Goal: Task Accomplishment & Management: Manage account settings

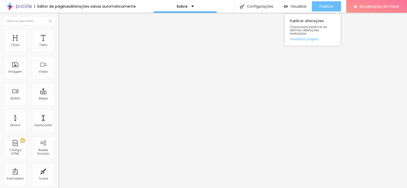
click at [316, 6] on button "Publicar" at bounding box center [326, 6] width 29 height 10
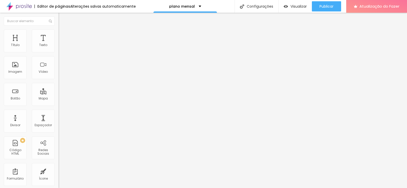
click at [63, 34] on font "Estilo" at bounding box center [67, 33] width 8 height 4
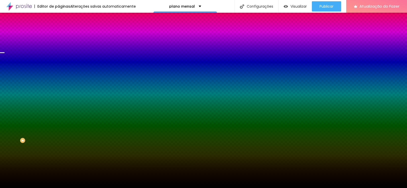
click at [61, 47] on font "Trocar imagem" at bounding box center [73, 44] width 25 height 4
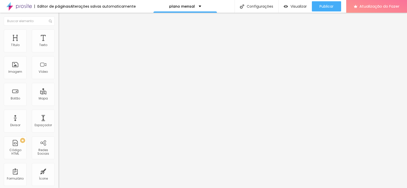
click at [58, 58] on div "Título 5 H5" at bounding box center [87, 56] width 58 height 3
click at [58, 63] on div "Título 6 H6" at bounding box center [87, 61] width 58 height 3
click at [63, 63] on font "Título 6" at bounding box center [68, 61] width 10 height 4
click at [58, 33] on li "Avançado" at bounding box center [87, 31] width 58 height 5
type input "0"
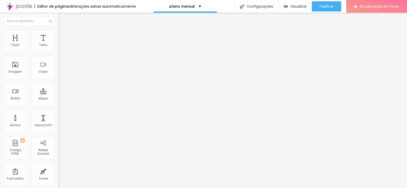
type input "0"
drag, startPoint x: 12, startPoint y: 61, endPoint x: 9, endPoint y: 60, distance: 2.6
type input "0"
click at [58, 165] on input "range" at bounding box center [74, 167] width 33 height 4
click at [58, 52] on div "10 Espaço de cima" at bounding box center [87, 71] width 58 height 72
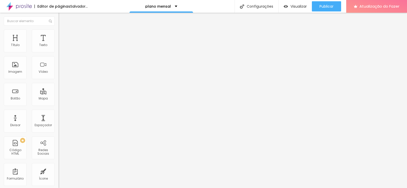
drag, startPoint x: 12, startPoint y: 48, endPoint x: 7, endPoint y: 50, distance: 5.2
click at [58, 50] on div "10 Espaço de cima" at bounding box center [87, 71] width 58 height 72
click at [58, 29] on img at bounding box center [60, 26] width 5 height 5
click at [63, 63] on font "Título 6" at bounding box center [68, 61] width 10 height 4
click at [58, 58] on font "Título 5" at bounding box center [63, 56] width 11 height 4
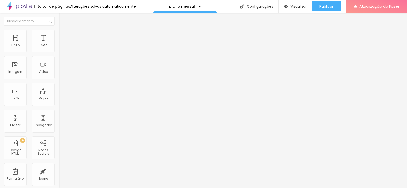
click at [58, 33] on li "Avançado" at bounding box center [87, 31] width 58 height 5
type input "13"
type input "67"
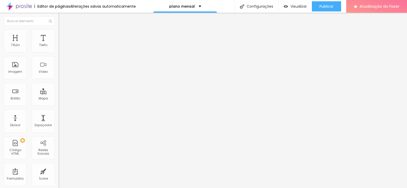
type input "70"
type input "85"
type input "42"
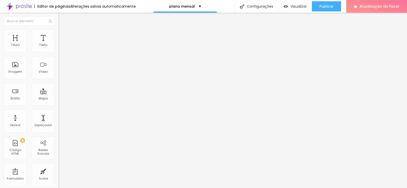
type input "42"
type input "13"
type input "10"
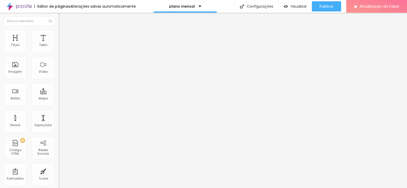
type input "7"
type input "0"
type input "5"
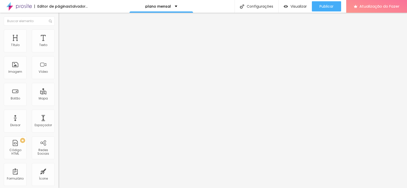
type input "5"
click at [58, 165] on input "range" at bounding box center [74, 167] width 33 height 4
click at [58, 29] on img at bounding box center [60, 26] width 5 height 5
click at [63, 35] on font "Avançado" at bounding box center [71, 33] width 17 height 4
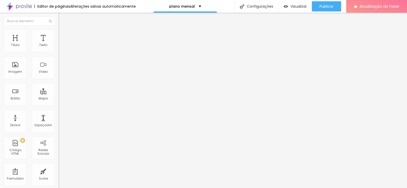
click at [63, 36] on font "Avançado" at bounding box center [71, 38] width 17 height 4
type input "35"
type input "50"
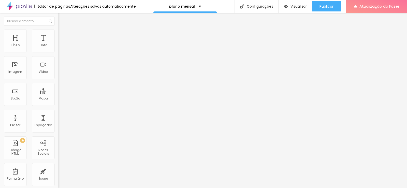
type input "35"
type input "30"
type input "25"
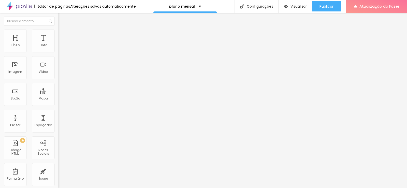
type input "25"
type input "20"
type input "15"
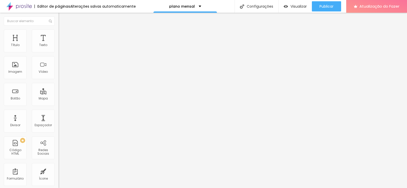
type input "10"
type input "5"
type input "0"
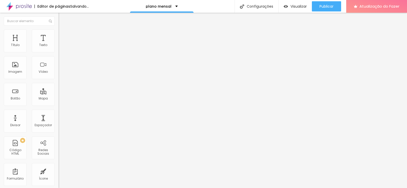
type input "0"
type input "5"
type input "10"
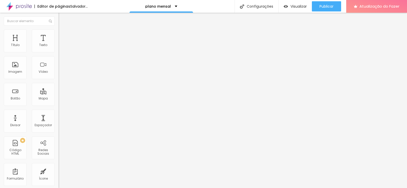
type input "20"
type input "25"
drag, startPoint x: 19, startPoint y: 51, endPoint x: 24, endPoint y: 54, distance: 5.9
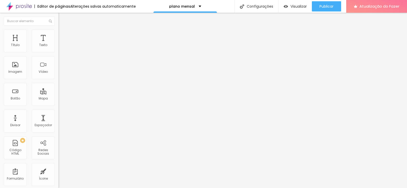
type input "25"
click at [58, 99] on input "range" at bounding box center [74, 101] width 33 height 4
click at [63, 30] on font "Conteúdo" at bounding box center [71, 28] width 16 height 4
click at [63, 35] on font "Estilo" at bounding box center [67, 33] width 8 height 4
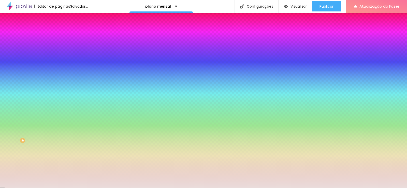
click at [63, 36] on font "Avançado" at bounding box center [71, 38] width 17 height 4
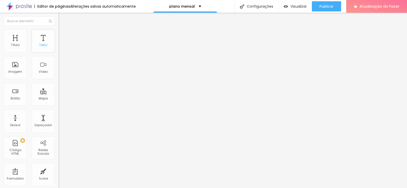
click at [39, 47] on font "Texto" at bounding box center [43, 45] width 8 height 4
click at [39, 39] on div "Texto" at bounding box center [43, 40] width 23 height 23
click at [40, 43] on font "Texto" at bounding box center [43, 45] width 8 height 4
click at [43, 47] on div "Texto" at bounding box center [43, 40] width 23 height 23
click at [58, 33] on li "Avançado" at bounding box center [87, 31] width 58 height 5
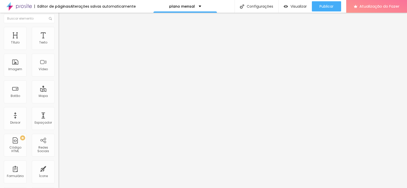
scroll to position [4, 0]
click at [62, 14] on div "Editar nulo" at bounding box center [75, 14] width 26 height 4
click at [58, 25] on li "Estilo" at bounding box center [87, 22] width 58 height 5
click at [60, 74] on icon "button" at bounding box center [61, 72] width 3 height 3
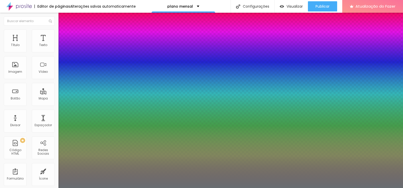
type input "1"
type input "0.5"
select select "Alice"
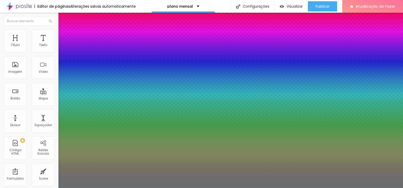
type input "1"
type input "0.5"
type input "1"
type input "0.5"
type input "1"
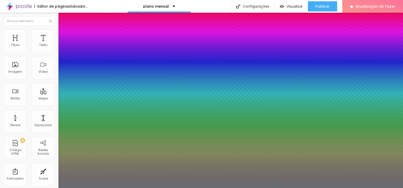
type input "0.5"
click at [168, 188] on div at bounding box center [201, 188] width 403 height 0
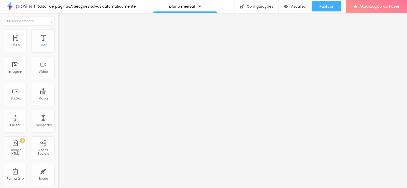
click at [37, 50] on div "Texto" at bounding box center [43, 40] width 23 height 23
click at [39, 45] on font "Texto" at bounding box center [43, 45] width 8 height 4
click at [60, 47] on icon "button" at bounding box center [61, 45] width 3 height 3
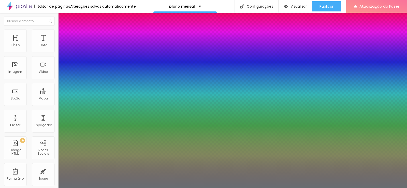
type input "1"
type input "27"
type input "1"
type input "39"
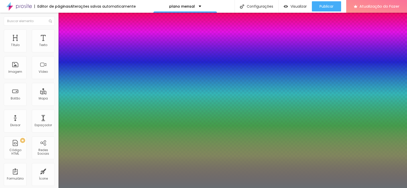
type input "39"
type input "1"
type input "41"
type input "1"
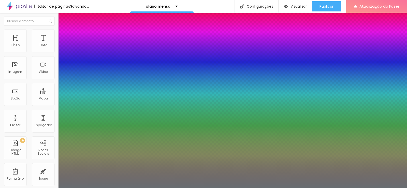
type input "29"
type input "1"
type input "21"
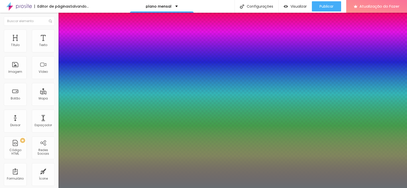
type input "1"
type input "20"
type input "1"
type input "18"
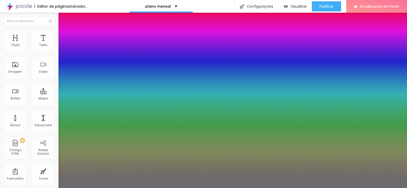
type input "18"
type input "1"
type input "15"
type input "1"
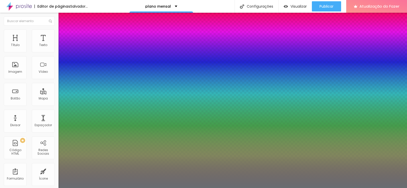
type input "14"
type input "1"
type input "12"
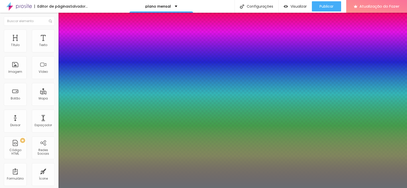
type input "1"
type input "11"
type input "1"
type input "17"
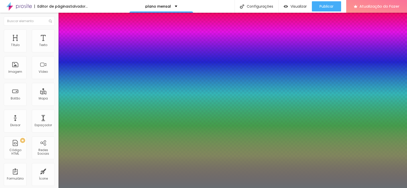
type input "17"
type input "1"
type input "18"
type input "1"
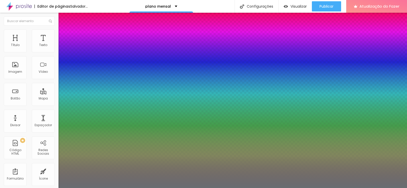
drag, startPoint x: 73, startPoint y: 86, endPoint x: 69, endPoint y: 85, distance: 3.3
type input "18"
type input "1"
click at [140, 188] on div at bounding box center [203, 188] width 407 height 0
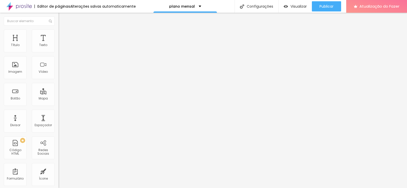
click at [58, 33] on ul "Conteúdo Estilo Avançado" at bounding box center [87, 31] width 58 height 15
click at [58, 33] on li "Estilo" at bounding box center [87, 31] width 58 height 5
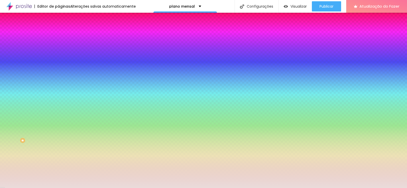
click at [58, 49] on div at bounding box center [87, 49] width 58 height 0
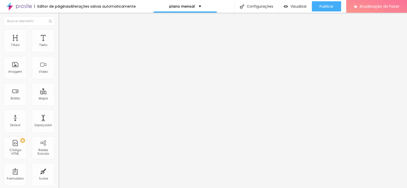
click at [61, 44] on font "Trocar imagem" at bounding box center [73, 41] width 25 height 4
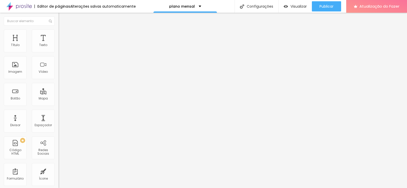
click at [61, 44] on font "Trocar imagem" at bounding box center [73, 41] width 25 height 4
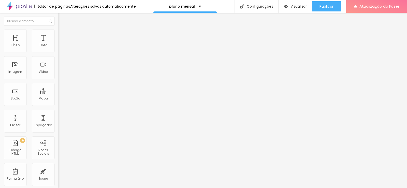
click at [58, 31] on li "Estilo" at bounding box center [87, 31] width 58 height 5
click at [58, 116] on input "0" at bounding box center [69, 118] width 22 height 5
type input "3"
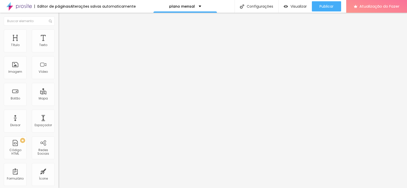
type input "31"
click at [63, 35] on font "Estilo" at bounding box center [67, 33] width 8 height 4
click at [58, 116] on input "0" at bounding box center [69, 118] width 22 height 5
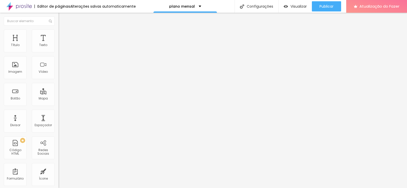
click at [58, 116] on input "0" at bounding box center [69, 118] width 22 height 5
type input "3"
type input "30"
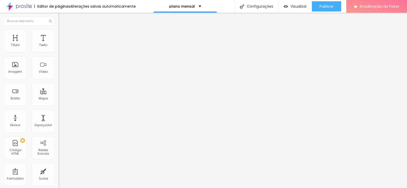
click at [63, 35] on font "Estilo" at bounding box center [67, 33] width 8 height 4
click at [58, 116] on input "0" at bounding box center [69, 118] width 22 height 5
type input "3"
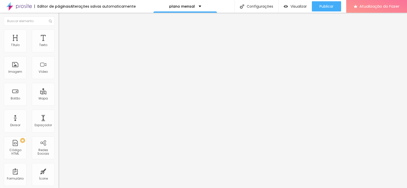
type input "3"
type input "30"
click at [58, 29] on img at bounding box center [60, 26] width 5 height 5
click at [61, 44] on font "Trocar imagem" at bounding box center [73, 41] width 25 height 4
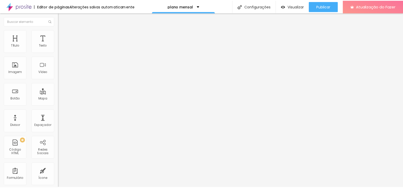
scroll to position [390, 0]
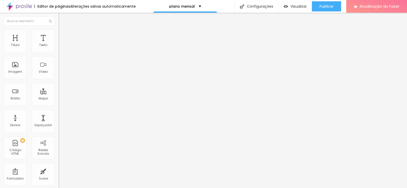
click at [58, 33] on li "Estilo" at bounding box center [87, 31] width 58 height 5
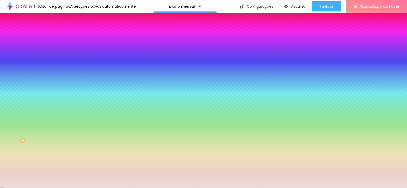
click at [58, 50] on input "#EADCDB" at bounding box center [88, 51] width 61 height 5
paste input "DAC0A7"
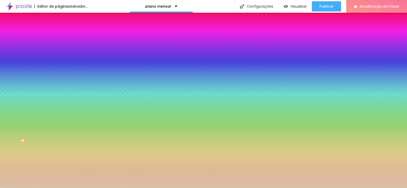
type input "#DAC0A7"
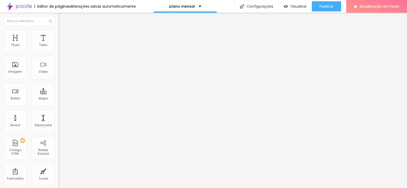
click at [58, 92] on button "button" at bounding box center [61, 89] width 7 height 5
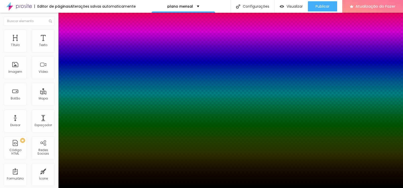
type input "31"
type input "50"
type input "54"
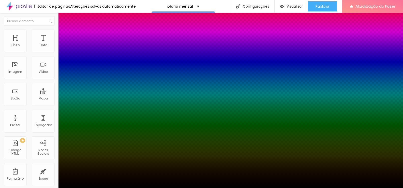
type input "54"
type input "61"
type input "63"
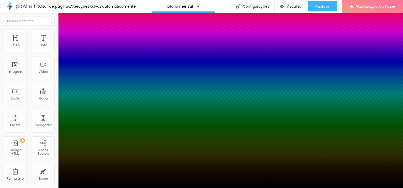
type input "68"
type input "81"
type input "83"
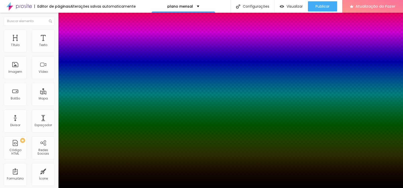
type input "83"
type input "100"
drag, startPoint x: 90, startPoint y: 175, endPoint x: 104, endPoint y: 178, distance: 14.3
type input "100"
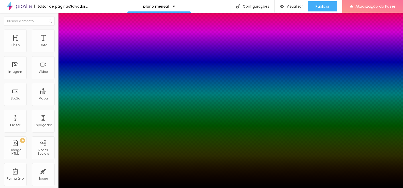
click at [92, 188] on div at bounding box center [201, 191] width 403 height 0
type input "10"
type input "0"
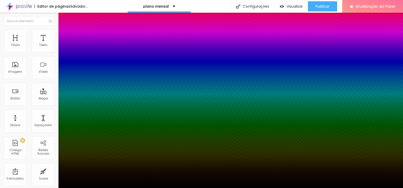
type input "26"
type input "100"
type input "66"
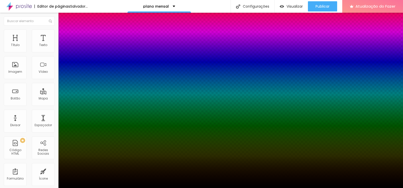
type input "66"
type input "34"
type input "30"
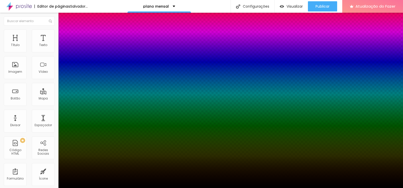
type input "23"
type input "21"
type input "17"
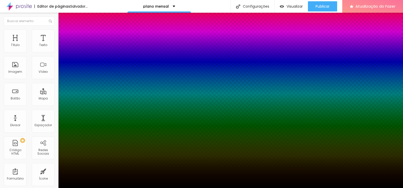
type input "17"
type input "3"
type input "10"
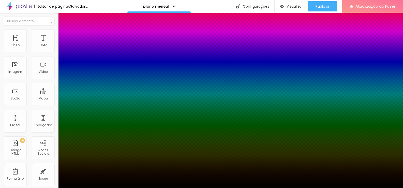
type input "17"
drag, startPoint x: 82, startPoint y: 174, endPoint x: 86, endPoint y: 176, distance: 4.2
type input "17"
click at [195, 188] on div at bounding box center [201, 188] width 403 height 0
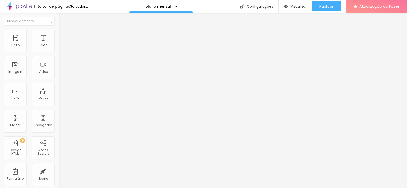
click at [58, 70] on button "Voltar ao padrão" at bounding box center [75, 67] width 35 height 6
click at [58, 75] on button "button" at bounding box center [61, 72] width 7 height 5
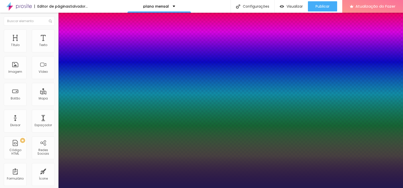
type input "1"
select select "[GEOGRAPHIC_DATA]"
type input "1"
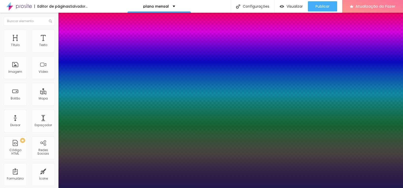
type input "63"
type input "1"
type input "59"
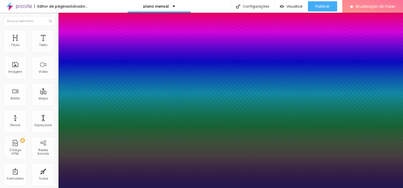
type input "1"
type input "57"
type input "1"
type input "56"
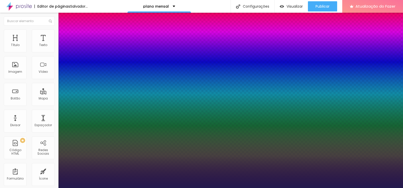
type input "56"
type input "1"
type input "55"
type input "1"
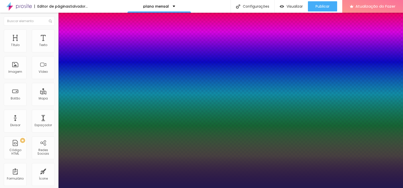
type input "54"
type input "1"
type input "53"
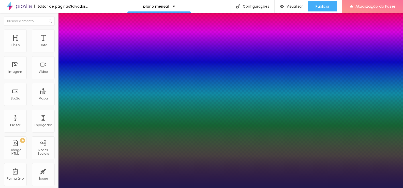
type input "1"
type input "52"
type input "1"
type input "51"
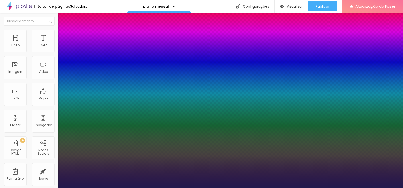
type input "51"
type input "1"
type input "48"
type input "1"
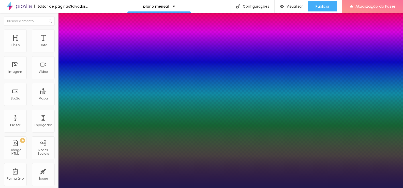
type input "46"
type input "1"
type input "45"
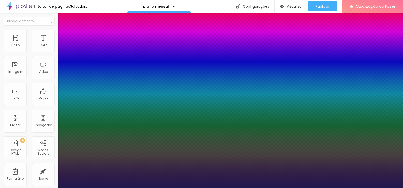
type input "1"
drag, startPoint x: 69, startPoint y: 142, endPoint x: 83, endPoint y: 146, distance: 14.6
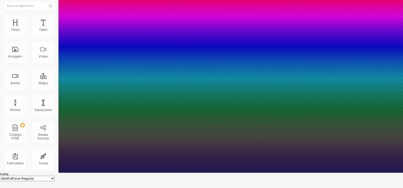
scroll to position [42, 0]
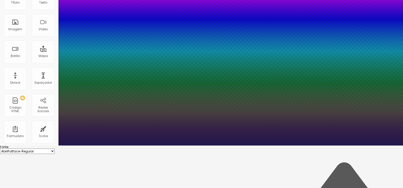
click at [55, 148] on select "AbrilFatface-Regular Actor-Regular Alegreya AlegreyaBlack [PERSON_NAME] [PERSON…" at bounding box center [27, 150] width 55 height 5
click at [54, 148] on select "AbrilFatface-Regular Actor-Regular Alegreya AlegreyaBlack [PERSON_NAME] [PERSON…" at bounding box center [27, 150] width 55 height 5
click at [55, 148] on select "AbrilFatface-Regular Actor-Regular Alegreya AlegreyaBlack [PERSON_NAME] [PERSON…" at bounding box center [27, 150] width 55 height 5
click at [54, 148] on select "AbrilFatface-Regular Actor-Regular Alegreya AlegreyaBlack [PERSON_NAME] [PERSON…" at bounding box center [27, 150] width 55 height 5
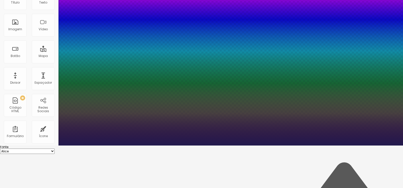
click at [254, 145] on div at bounding box center [201, 145] width 403 height 0
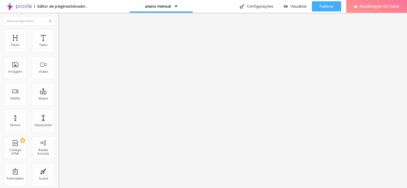
click at [63, 35] on font "Estilo" at bounding box center [67, 33] width 8 height 4
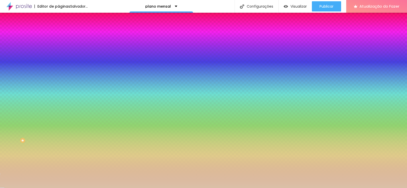
click at [58, 117] on input "0" at bounding box center [69, 119] width 22 height 5
click at [58, 95] on div "Editar nulo Conteúdo Estilo Avançado Cor de fundo Voltar ao padrão #DAC0A7 30 B…" at bounding box center [87, 100] width 58 height 175
drag, startPoint x: 16, startPoint y: 62, endPoint x: 51, endPoint y: 68, distance: 35.5
click at [58, 113] on input "range" at bounding box center [74, 115] width 33 height 4
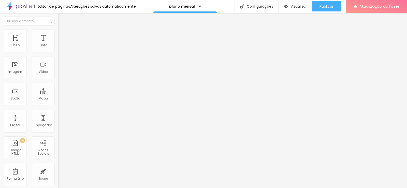
click at [58, 61] on div "Título 6 H6" at bounding box center [87, 59] width 58 height 3
click at [63, 63] on span "Título 6" at bounding box center [68, 61] width 10 height 4
click at [58, 77] on button "button" at bounding box center [61, 74] width 7 height 5
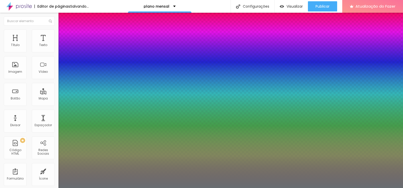
drag, startPoint x: 81, startPoint y: 143, endPoint x: 81, endPoint y: 147, distance: 3.6
click at [170, 188] on div at bounding box center [201, 188] width 403 height 0
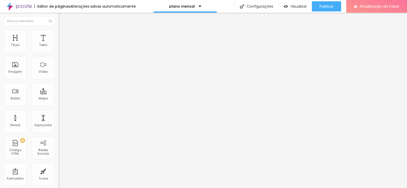
click at [58, 49] on button "button" at bounding box center [61, 45] width 7 height 5
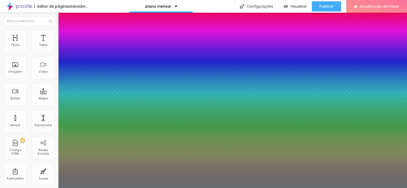
drag, startPoint x: 92, startPoint y: 122, endPoint x: 102, endPoint y: 123, distance: 9.2
click at [154, 188] on div at bounding box center [203, 188] width 407 height 0
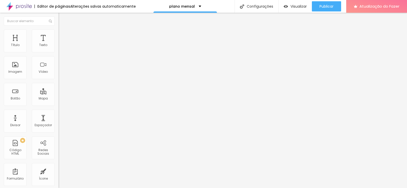
click at [63, 35] on font "Estilo" at bounding box center [67, 33] width 8 height 4
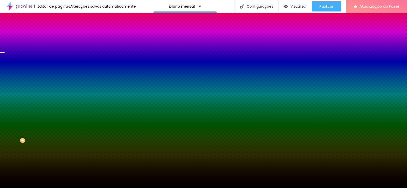
click at [61, 47] on font "Trocar imagem" at bounding box center [73, 44] width 25 height 4
click at [58, 53] on font "Paralaxe" at bounding box center [64, 51] width 13 height 4
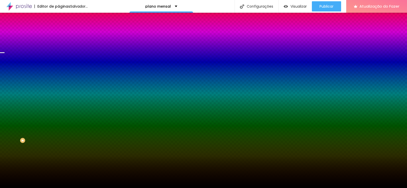
click at [58, 56] on font "Nenhum" at bounding box center [64, 54] width 13 height 4
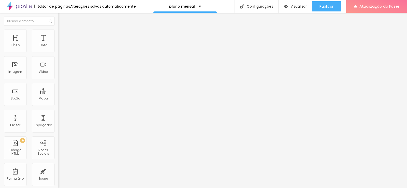
click at [60, 74] on icon "button" at bounding box center [61, 72] width 3 height 3
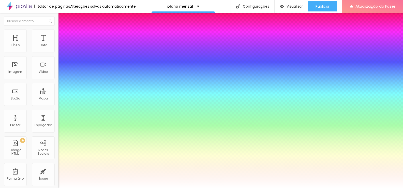
drag, startPoint x: 81, startPoint y: 144, endPoint x: 90, endPoint y: 143, distance: 9.2
drag, startPoint x: 90, startPoint y: 143, endPoint x: 85, endPoint y: 143, distance: 5.1
drag, startPoint x: 69, startPoint y: 155, endPoint x: 80, endPoint y: 157, distance: 11.6
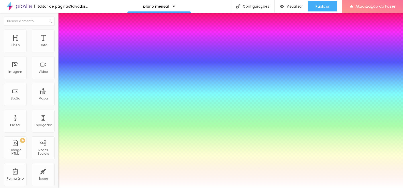
drag, startPoint x: 70, startPoint y: 166, endPoint x: 87, endPoint y: 169, distance: 17.0
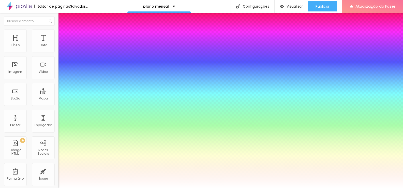
drag, startPoint x: 84, startPoint y: 130, endPoint x: 84, endPoint y: 126, distance: 4.1
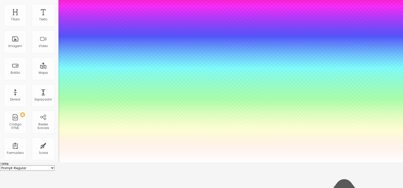
scroll to position [48, 0]
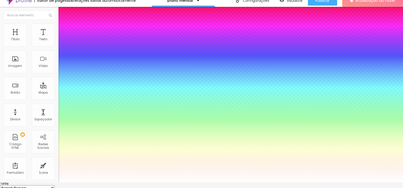
scroll to position [6, 0]
click at [55, 185] on select "AbrilFatface-Regular Actor-Regular Alegreya AlegreyaBlack [PERSON_NAME] [PERSON…" at bounding box center [27, 187] width 55 height 5
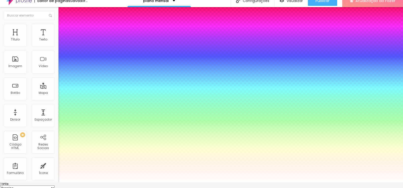
click at [54, 185] on select "AbrilFatface-Regular Actor-Regular Alegreya AlegreyaBlack [PERSON_NAME] [PERSON…" at bounding box center [27, 187] width 55 height 5
click at [48, 182] on div at bounding box center [201, 182] width 403 height 0
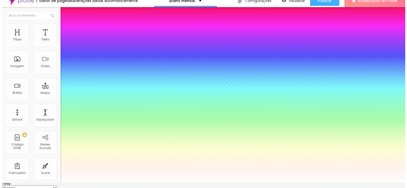
scroll to position [0, 0]
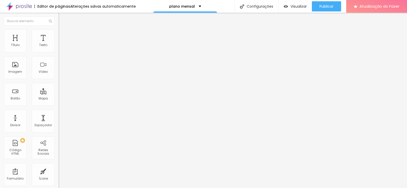
click at [63, 35] on font "Avançado" at bounding box center [71, 33] width 17 height 4
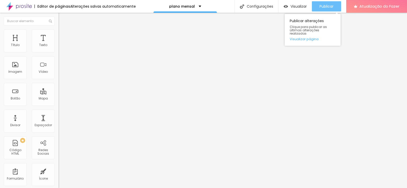
click at [326, 7] on font "Publicar" at bounding box center [326, 6] width 14 height 5
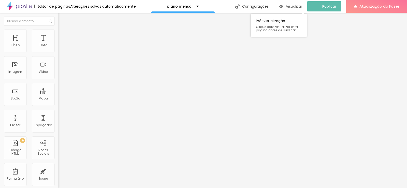
click at [302, 5] on font "Visualizar" at bounding box center [294, 6] width 16 height 5
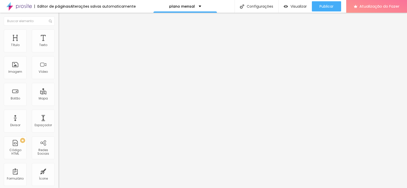
click at [63, 35] on font "Estilo" at bounding box center [67, 33] width 8 height 4
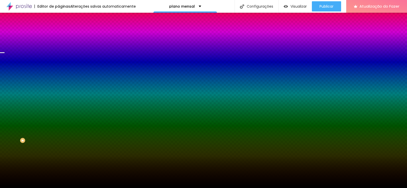
click at [61, 47] on font "Trocar imagem" at bounding box center [73, 44] width 25 height 4
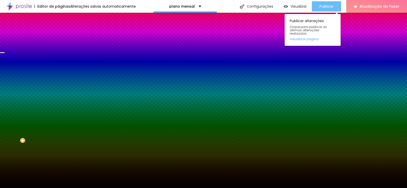
click at [325, 7] on font "Publicar" at bounding box center [326, 6] width 14 height 5
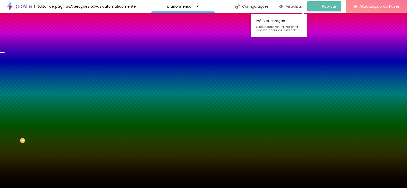
click at [293, 6] on font "Visualizar" at bounding box center [294, 6] width 16 height 5
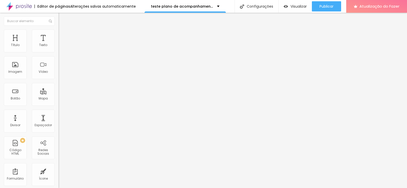
click at [63, 35] on font "Estilo" at bounding box center [67, 33] width 8 height 4
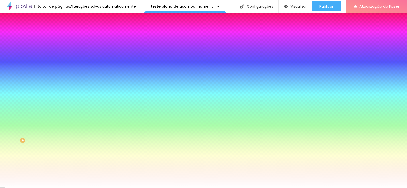
click at [58, 35] on li "Avançado" at bounding box center [87, 37] width 58 height 5
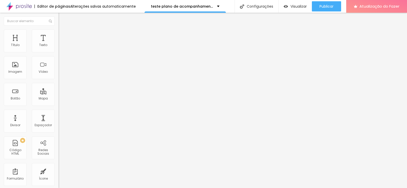
click at [58, 29] on li "Conteúdo" at bounding box center [87, 26] width 58 height 5
click at [58, 16] on button "Editar nulo" at bounding box center [87, 19] width 58 height 12
click at [20, 95] on div "Botão" at bounding box center [15, 94] width 23 height 23
click at [15, 92] on div "Botão" at bounding box center [15, 94] width 23 height 23
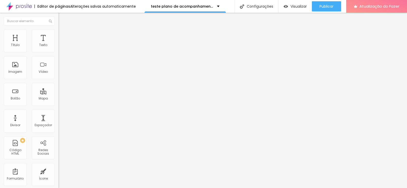
click at [65, 47] on font "Ícone de trocarte" at bounding box center [78, 44] width 27 height 4
drag, startPoint x: 260, startPoint y: 87, endPoint x: 344, endPoint y: 114, distance: 88.1
click at [58, 34] on li "Estilo" at bounding box center [87, 31] width 58 height 5
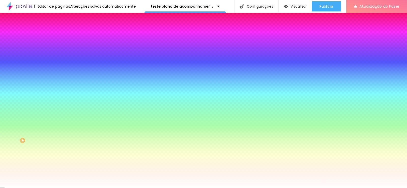
click at [58, 35] on li "Avançado" at bounding box center [87, 37] width 58 height 5
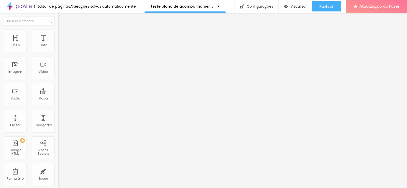
click at [58, 29] on li "Conteúdo" at bounding box center [87, 26] width 58 height 5
click at [62, 20] on img "button" at bounding box center [64, 19] width 4 height 4
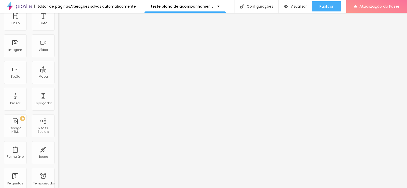
scroll to position [0, 0]
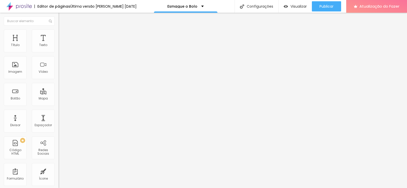
click at [63, 35] on font "Estilo" at bounding box center [67, 33] width 8 height 4
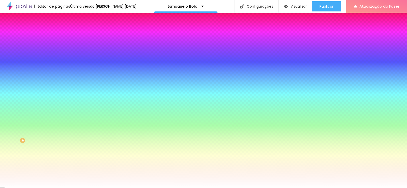
click at [58, 35] on li "Avançado" at bounding box center [87, 37] width 58 height 5
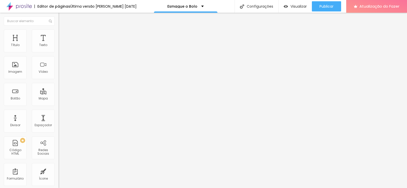
click at [58, 29] on img at bounding box center [60, 26] width 5 height 5
click at [58, 21] on button "Editar nulo" at bounding box center [87, 19] width 58 height 12
click at [18, 93] on div "Botão" at bounding box center [15, 94] width 23 height 23
click at [17, 92] on div "Botão" at bounding box center [15, 94] width 23 height 23
click at [16, 93] on div "Botão" at bounding box center [15, 94] width 23 height 23
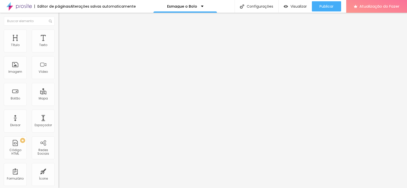
click at [58, 105] on input "https://" at bounding box center [88, 102] width 61 height 5
paste input "<script src="https://bifrost.alboompro.com/products/alboompay/buttons/dist/inde…"
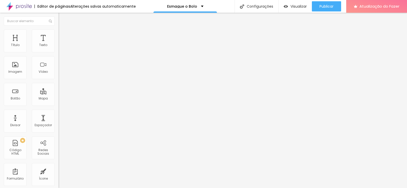
type input "https://<script src="https://bifrost.alboompro.com/products/alboompay/buttons/d…"
click at [58, 48] on input "Click me" at bounding box center [88, 45] width 61 height 5
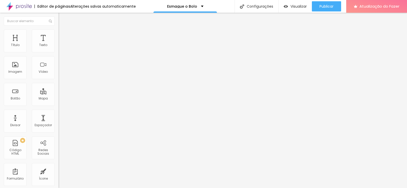
type input "P"
type input "C"
type input "p"
type input "Pagamento"
drag, startPoint x: 24, startPoint y: 57, endPoint x: 0, endPoint y: 57, distance: 23.9
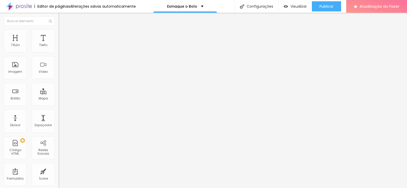
click at [58, 57] on div "Texto Pagamento Alinhamento Tamanho Normal Pequeno Normal Grande Link URL https…" at bounding box center [87, 77] width 58 height 74
type input "Contrate agora"
drag, startPoint x: 36, startPoint y: 57, endPoint x: 7, endPoint y: 54, distance: 29.5
click at [58, 48] on input "CONTRATAR AGORA" at bounding box center [88, 45] width 61 height 5
type input "f"
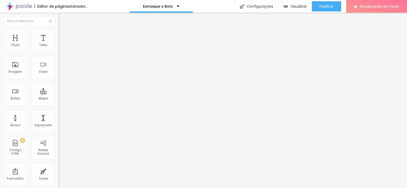
type input "saber mais"
click at [58, 90] on div "Link" at bounding box center [87, 93] width 58 height 6
click at [58, 111] on div at bounding box center [87, 111] width 58 height 0
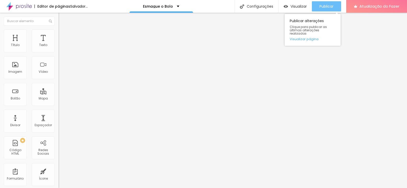
click at [317, 3] on button "Publicar" at bounding box center [326, 6] width 29 height 10
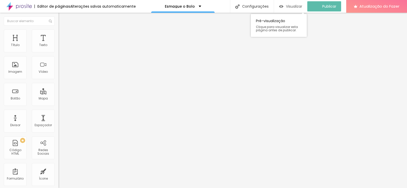
click at [296, 7] on font "Visualizar" at bounding box center [294, 6] width 16 height 5
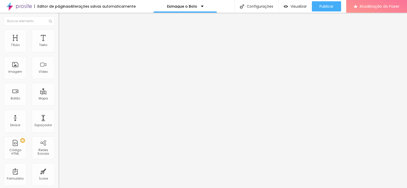
drag, startPoint x: 18, startPoint y: 105, endPoint x: 5, endPoint y: 104, distance: 12.7
click at [58, 104] on input "https://<script src="https://bifrost.alboompro.com/products/alboompay/buttons/d…" at bounding box center [88, 102] width 61 height 5
type input "<script src="https://bifrost.alboompro.com/products/alboompay/buttons/dist/inde…"
click at [63, 35] on font "Estilo" at bounding box center [67, 33] width 8 height 4
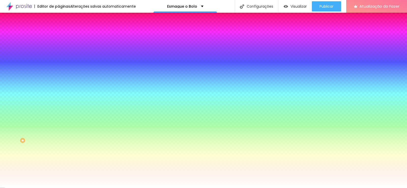
click at [63, 36] on font "Avançado" at bounding box center [71, 38] width 17 height 4
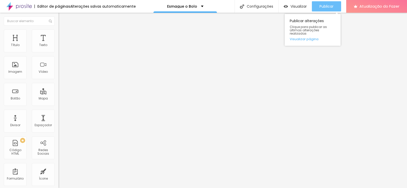
click at [318, 5] on button "Publicar" at bounding box center [326, 6] width 29 height 10
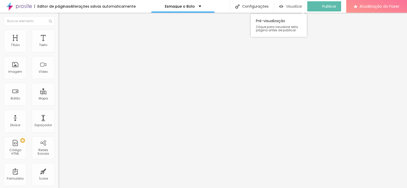
click at [290, 9] on div "Visualizar" at bounding box center [290, 6] width 23 height 10
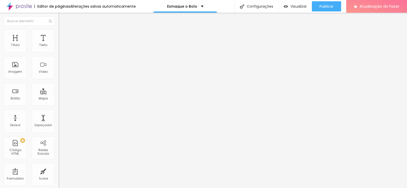
click at [58, 66] on div at bounding box center [87, 63] width 58 height 39
click at [58, 33] on img at bounding box center [60, 31] width 5 height 5
click at [58, 29] on img at bounding box center [60, 26] width 5 height 5
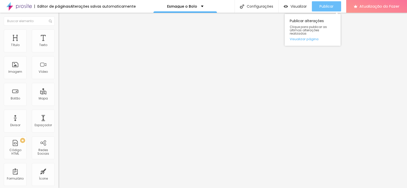
click at [319, 5] on font "Publicar" at bounding box center [326, 6] width 14 height 5
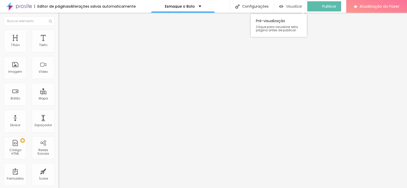
click at [291, 7] on font "Visualizar" at bounding box center [294, 6] width 16 height 5
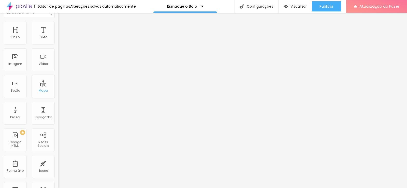
scroll to position [0, 0]
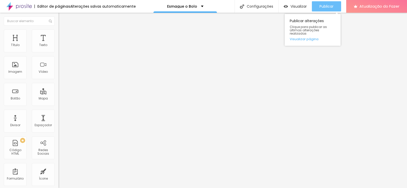
click at [315, 4] on button "Publicar" at bounding box center [326, 6] width 29 height 10
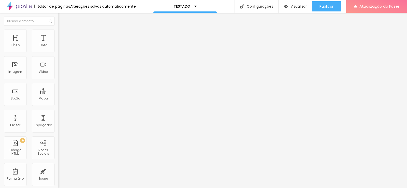
click at [58, 33] on li "Estilo" at bounding box center [87, 31] width 58 height 5
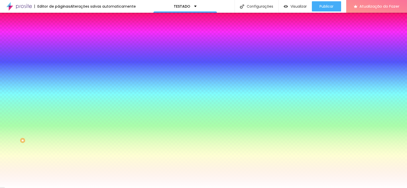
click at [58, 29] on img at bounding box center [60, 26] width 5 height 5
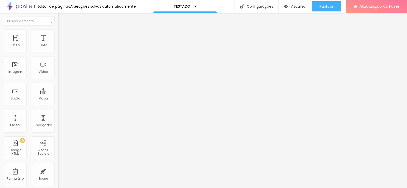
click at [58, 29] on img at bounding box center [60, 26] width 5 height 5
click at [58, 49] on button "button" at bounding box center [61, 45] width 7 height 5
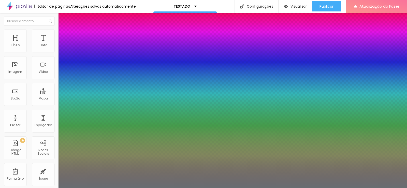
type input "1"
type input "20"
type input "1"
type input "17"
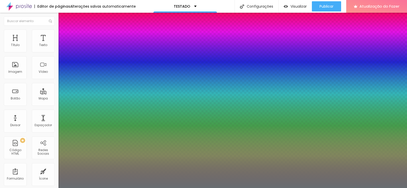
type input "17"
type input "1"
type input "16"
type input "1"
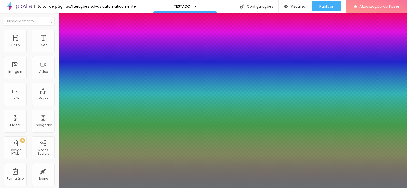
type input "15"
type input "1"
type input "15"
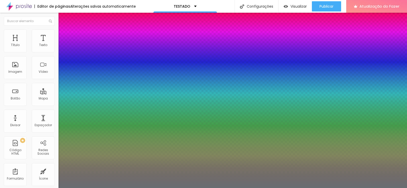
type input "1"
type input "1.6"
type input "1"
type input "1.7"
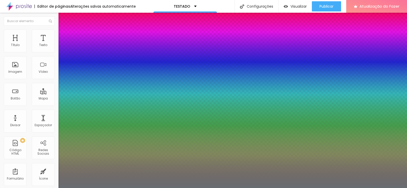
type input "1.7"
type input "1"
type input "1.8"
type input "1"
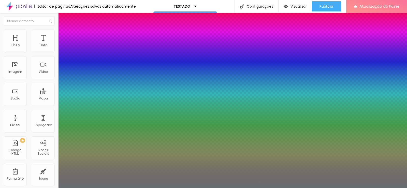
type input "1.9"
drag, startPoint x: 90, startPoint y: 122, endPoint x: 99, endPoint y: 124, distance: 8.8
type input "1.9"
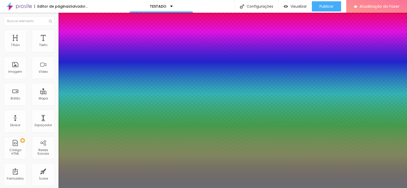
type input "1"
type input "0.3"
type input "1"
type input "1.6"
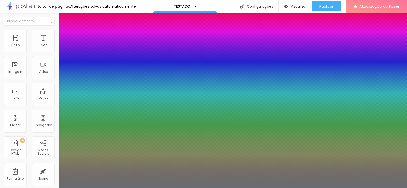
type input "1.6"
type input "1"
type input "1.9"
type input "1"
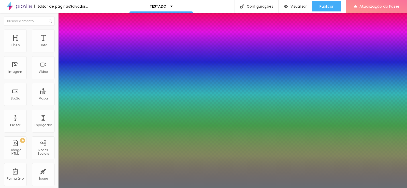
drag, startPoint x: 67, startPoint y: 98, endPoint x: 72, endPoint y: 100, distance: 6.0
type input "1.9"
type input "1"
click at [127, 188] on div at bounding box center [203, 188] width 407 height 0
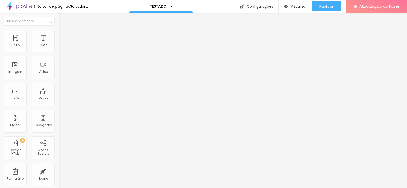
click at [61, 44] on font "Trocar imagem" at bounding box center [73, 41] width 25 height 4
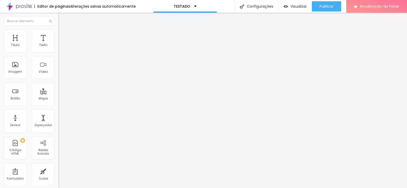
scroll to position [93, 0]
click at [58, 80] on font "Original" at bounding box center [64, 77] width 12 height 4
click at [58, 89] on span "Quadrado" at bounding box center [66, 86] width 17 height 4
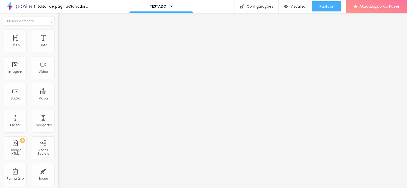
click at [58, 76] on div "Proporção" at bounding box center [87, 74] width 58 height 3
click at [58, 89] on span "Quadrado" at bounding box center [66, 86] width 17 height 4
click at [61, 44] on font "Trocar imagem" at bounding box center [73, 41] width 25 height 4
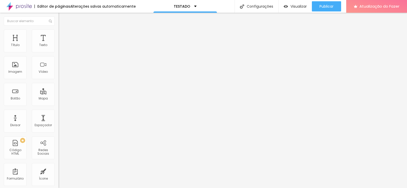
click at [58, 80] on font "Original" at bounding box center [64, 77] width 12 height 4
click at [58, 89] on font "Quadrado" at bounding box center [66, 86] width 17 height 4
click at [58, 33] on li "Avançado" at bounding box center [87, 31] width 58 height 5
click at [58, 29] on img at bounding box center [60, 26] width 5 height 5
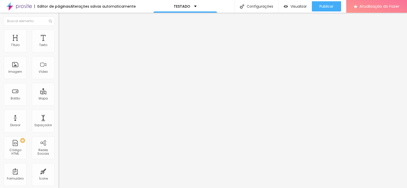
type input "1.4"
type input "1.5"
type input "1.8"
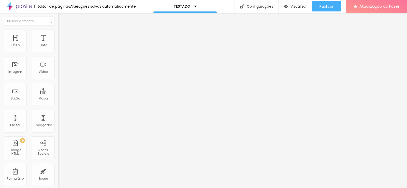
type input "1.8"
type input "1.9"
type input "1.8"
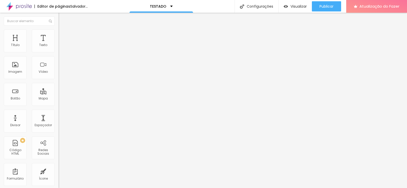
type input "1.7"
drag, startPoint x: 29, startPoint y: 71, endPoint x: 37, endPoint y: 71, distance: 8.2
type input "1.7"
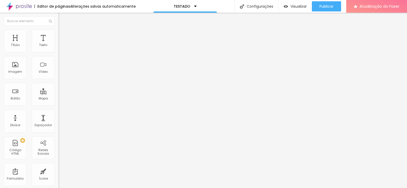
click at [63, 34] on font "Avançado" at bounding box center [71, 33] width 17 height 4
click at [58, 181] on input "text" at bounding box center [88, 183] width 61 height 5
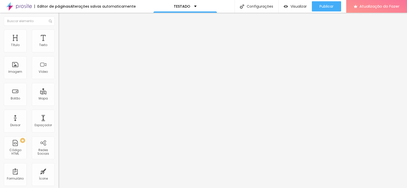
click at [58, 33] on img at bounding box center [60, 31] width 5 height 5
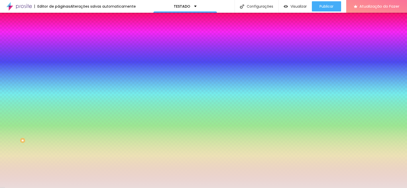
click at [58, 52] on input "#EADCDB" at bounding box center [88, 51] width 61 height 5
paste input "F1ECE"
click at [58, 49] on div at bounding box center [87, 49] width 58 height 0
drag, startPoint x: 52, startPoint y: 51, endPoint x: 40, endPoint y: 51, distance: 12.2
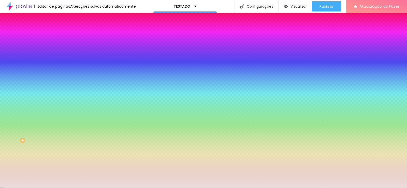
click at [58, 51] on input "#F1ECE" at bounding box center [88, 51] width 61 height 5
paste input "6"
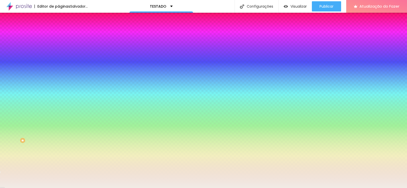
type input "#F1ECE6"
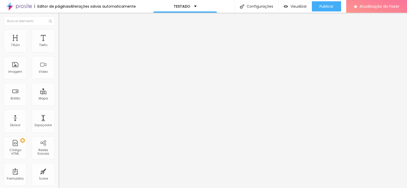
click at [63, 35] on font "Estilo" at bounding box center [67, 33] width 8 height 4
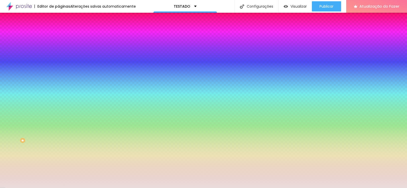
click at [58, 50] on input "#EADCDB" at bounding box center [88, 51] width 61 height 5
paste input "F1ECE6"
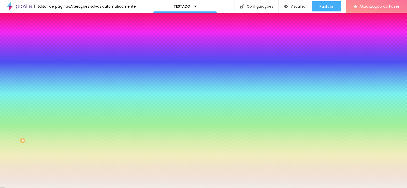
type input "#F1ECE6"
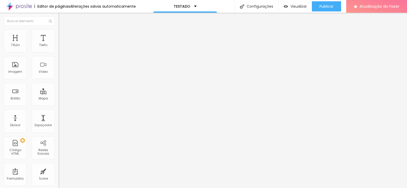
click at [58, 30] on img at bounding box center [60, 31] width 5 height 5
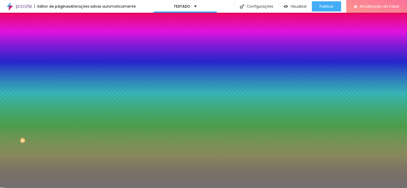
type input "19"
type input "33"
type input "35"
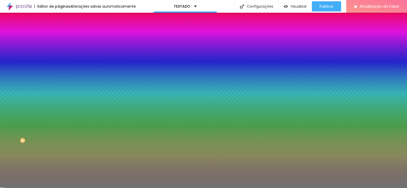
type input "35"
type input "60"
type input "75"
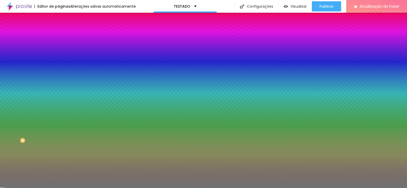
type input "76"
type input "77"
type input "78"
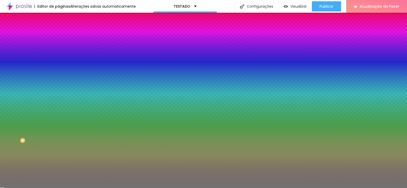
type input "78"
type input "80"
type input "82"
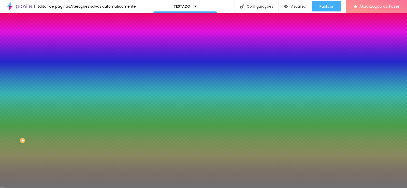
type input "84"
type input "89"
type input "92"
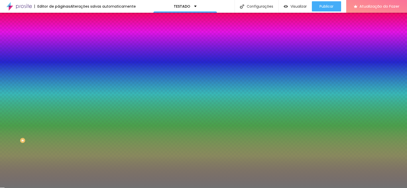
type input "92"
type input "94"
type input "95"
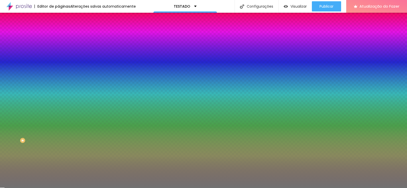
type input "96"
type input "100"
drag, startPoint x: 10, startPoint y: 67, endPoint x: 54, endPoint y: 68, distance: 43.7
type input "100"
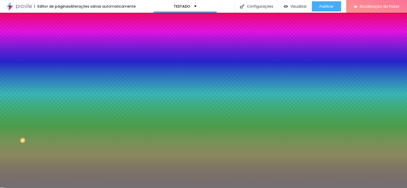
click at [58, 66] on input "range" at bounding box center [74, 64] width 33 height 4
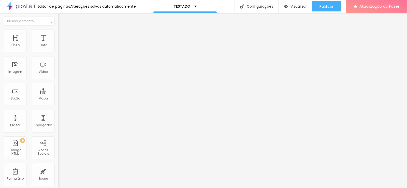
click at [58, 33] on li "Estilo" at bounding box center [87, 31] width 58 height 5
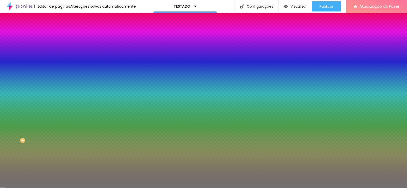
drag, startPoint x: 13, startPoint y: 65, endPoint x: 41, endPoint y: 69, distance: 28.0
click at [58, 67] on div "Tamanho 13 %" at bounding box center [87, 60] width 58 height 13
type input "74"
type input "86"
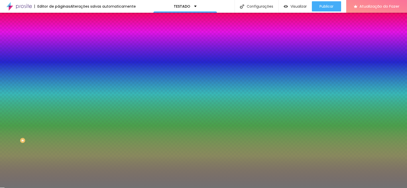
type input "86"
type input "100"
drag, startPoint x: 52, startPoint y: 65, endPoint x: 59, endPoint y: 67, distance: 7.5
type input "100"
click at [59, 66] on input "range" at bounding box center [74, 64] width 33 height 4
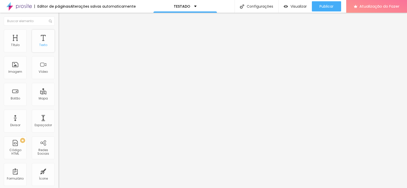
click at [40, 40] on div "Texto" at bounding box center [43, 40] width 23 height 23
type input "25"
type input "24"
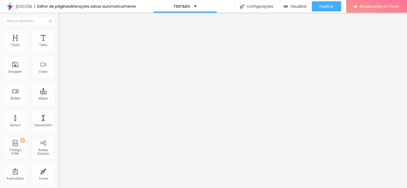
type input "23"
type input "22"
type input "21"
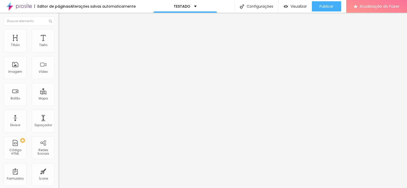
type input "21"
type input "20"
type input "19"
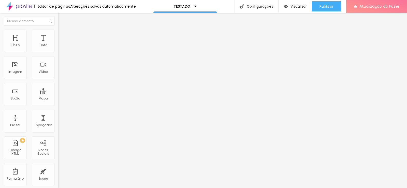
type input "18"
drag, startPoint x: 34, startPoint y: 49, endPoint x: 25, endPoint y: 48, distance: 8.7
type input "18"
click at [58, 94] on input "range" at bounding box center [74, 96] width 33 height 4
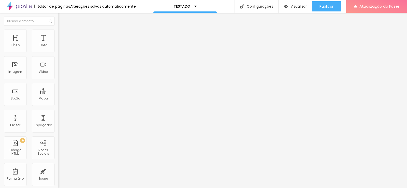
type input "0.6"
type input "0.8"
type input "1.3"
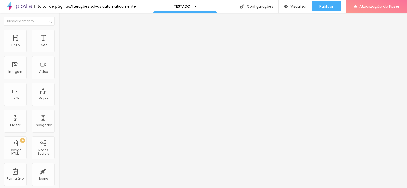
type input "1.3"
type input "1.1"
click at [58, 165] on input "range" at bounding box center [74, 167] width 33 height 4
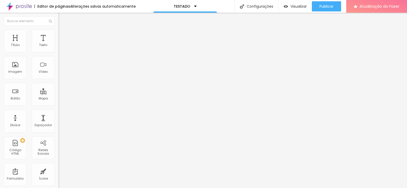
drag, startPoint x: 31, startPoint y: 52, endPoint x: 27, endPoint y: 52, distance: 4.3
click at [58, 94] on div at bounding box center [87, 96] width 58 height 5
type input "23"
type input "21"
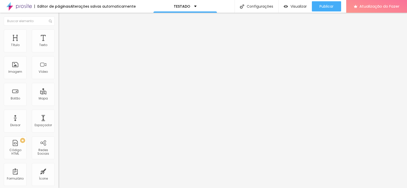
type input "21"
type input "20"
type input "19"
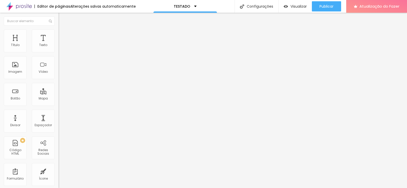
type input "18"
drag, startPoint x: 32, startPoint y: 50, endPoint x: 25, endPoint y: 49, distance: 7.2
type input "18"
click at [58, 94] on input "range" at bounding box center [74, 96] width 33 height 4
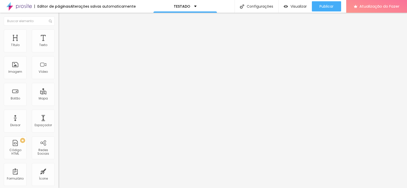
type input "49"
type input "39"
type input "37"
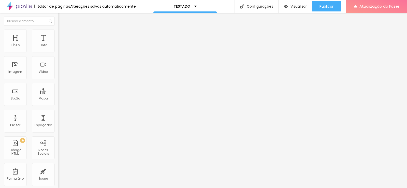
type input "37"
type input "35"
type input "33"
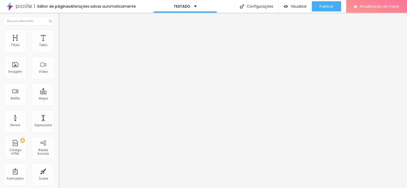
type input "32"
type input "31"
type input "32"
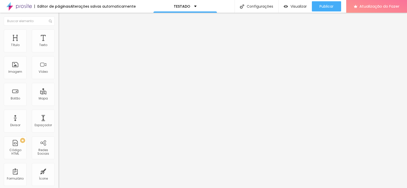
type input "32"
type input "34"
type input "35"
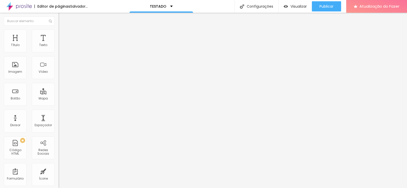
type input "36"
type input "37"
type input "38"
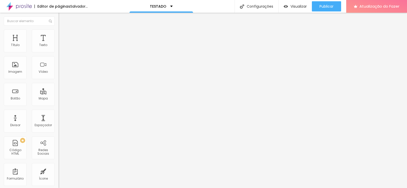
type input "38"
type input "39"
drag, startPoint x: 26, startPoint y: 106, endPoint x: 21, endPoint y: 105, distance: 4.9
type input "39"
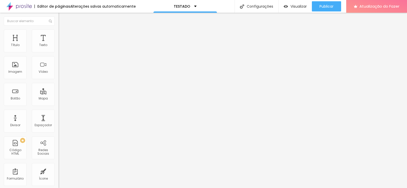
click at [58, 120] on input "range" at bounding box center [74, 122] width 33 height 4
click at [58, 124] on input "50" at bounding box center [69, 126] width 22 height 5
type input "3"
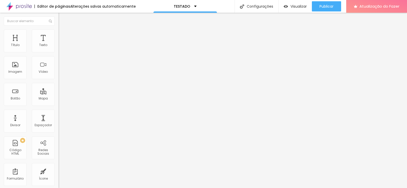
type input "39"
click at [58, 124] on input "50" at bounding box center [69, 126] width 22 height 5
type input "3"
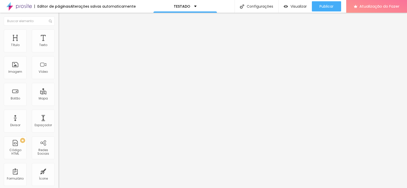
type input "39"
click at [58, 98] on input "24" at bounding box center [67, 100] width 19 height 5
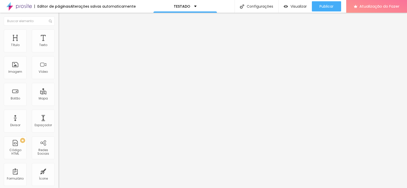
type input "8"
type input "19"
click at [58, 47] on div "24 Tamanho do texto" at bounding box center [87, 71] width 58 height 72
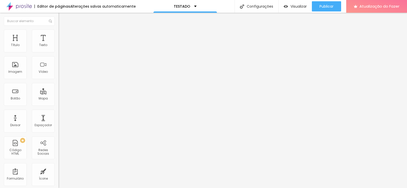
click at [58, 98] on input "24" at bounding box center [67, 100] width 19 height 5
type input "8"
type input "19"
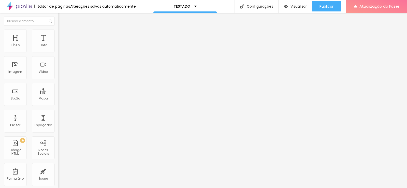
type input "19"
click at [58, 75] on button "button" at bounding box center [61, 72] width 7 height 5
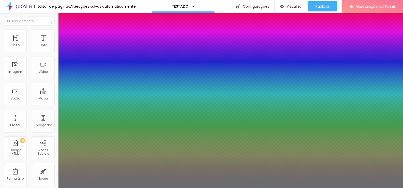
type input "1"
type input "0.5"
select select "Alice"
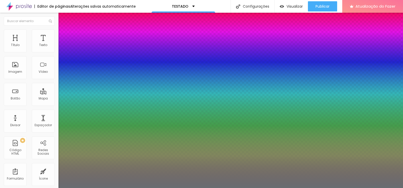
type input "1"
type input "0.5"
type input "1"
type input "0.5"
type input "1"
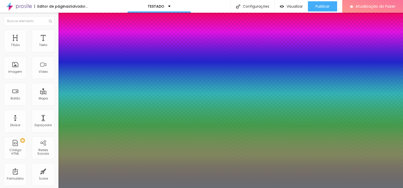
type input "0.5"
click at [9, 188] on div at bounding box center [201, 188] width 403 height 0
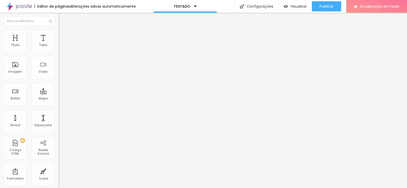
click at [58, 92] on button "button" at bounding box center [61, 89] width 7 height 5
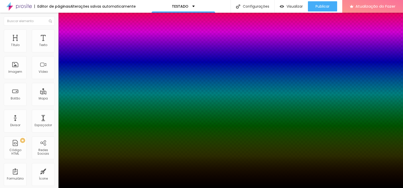
click at [94, 188] on div at bounding box center [201, 191] width 403 height 0
click at [161, 188] on div at bounding box center [201, 188] width 403 height 0
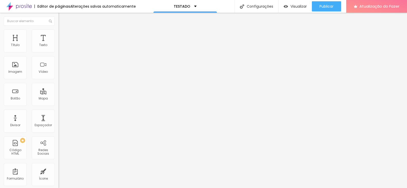
click at [60, 74] on icon "button" at bounding box center [61, 72] width 3 height 3
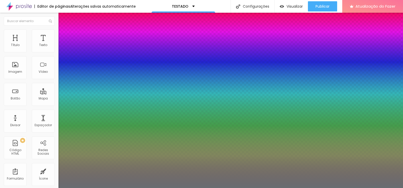
type input "1"
type input "0.5"
select select "Alice"
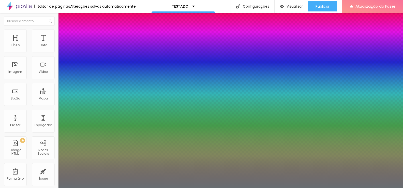
type input "1"
type input "0.5"
type input "1"
type input "0.5"
type input "1"
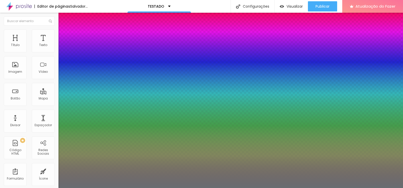
type input "0.5"
click at [281, 188] on div at bounding box center [201, 188] width 403 height 0
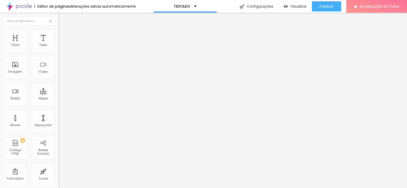
click at [58, 50] on img at bounding box center [60, 49] width 4 height 4
click at [58, 31] on li "Estilo" at bounding box center [87, 31] width 58 height 5
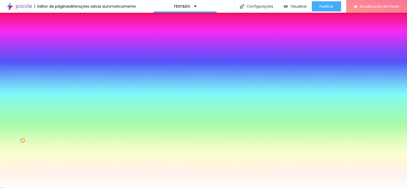
click at [63, 36] on font "Avançado" at bounding box center [71, 38] width 17 height 4
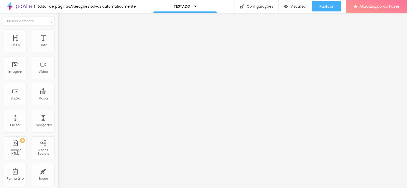
type input "15"
type input "10"
type input "5"
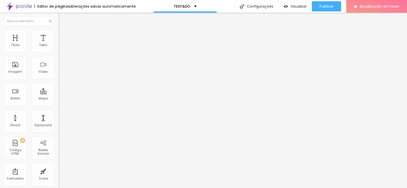
type input "5"
type input "0"
drag, startPoint x: 18, startPoint y: 50, endPoint x: 6, endPoint y: 46, distance: 12.0
click at [58, 99] on input "range" at bounding box center [74, 101] width 33 height 4
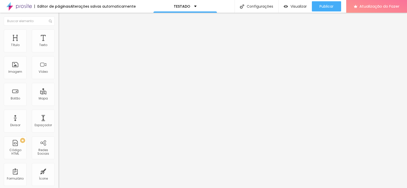
click at [58, 33] on li "Avançado" at bounding box center [87, 31] width 58 height 5
drag, startPoint x: 14, startPoint y: 59, endPoint x: 13, endPoint y: 52, distance: 7.5
click at [58, 165] on input "range" at bounding box center [74, 167] width 33 height 4
drag, startPoint x: 10, startPoint y: 49, endPoint x: 13, endPoint y: 54, distance: 6.2
click at [58, 94] on input "range" at bounding box center [74, 96] width 33 height 4
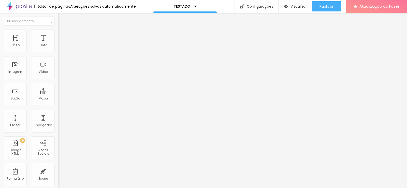
click at [61, 44] on font "Trocar imagem" at bounding box center [73, 41] width 25 height 4
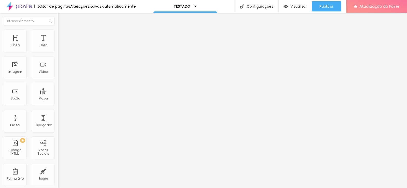
click at [61, 44] on font "Trocar imagem" at bounding box center [73, 41] width 25 height 4
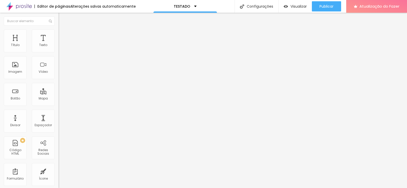
click at [61, 44] on font "Trocar imagem" at bounding box center [73, 41] width 25 height 4
